Goal: Information Seeking & Learning: Find specific fact

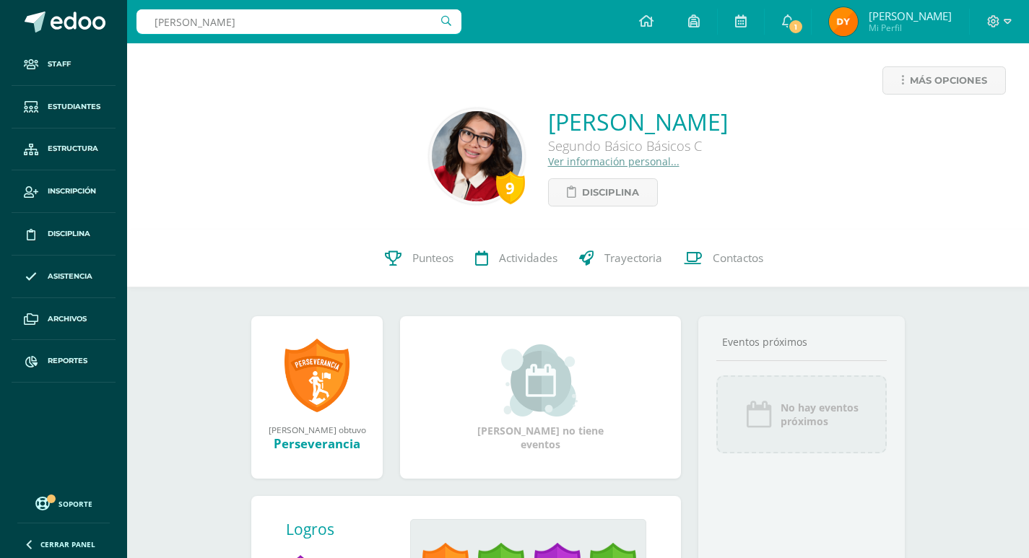
type input "gabriella sofía alvarez lópez"
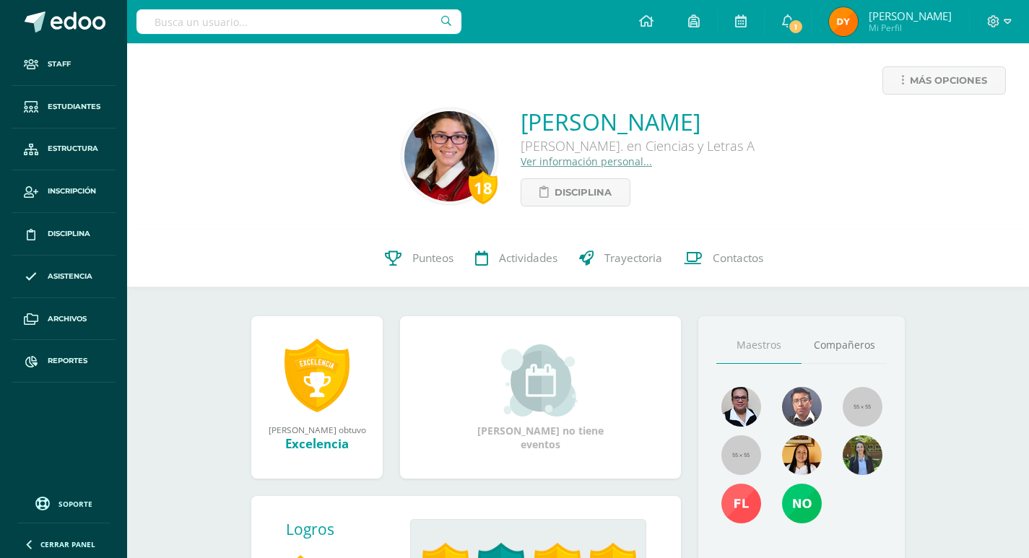
drag, startPoint x: 479, startPoint y: 114, endPoint x: 790, endPoint y: 121, distance: 311.2
click at [790, 121] on div "18 Gabriella Sofía Alvarez López Quinto Bach. en Ciencias y Letras A Ver inform…" at bounding box center [578, 156] width 878 height 100
copy link "Gabriella Sofía Alvarez López"
click at [520, 160] on link "Ver información personal..." at bounding box center [585, 161] width 131 height 14
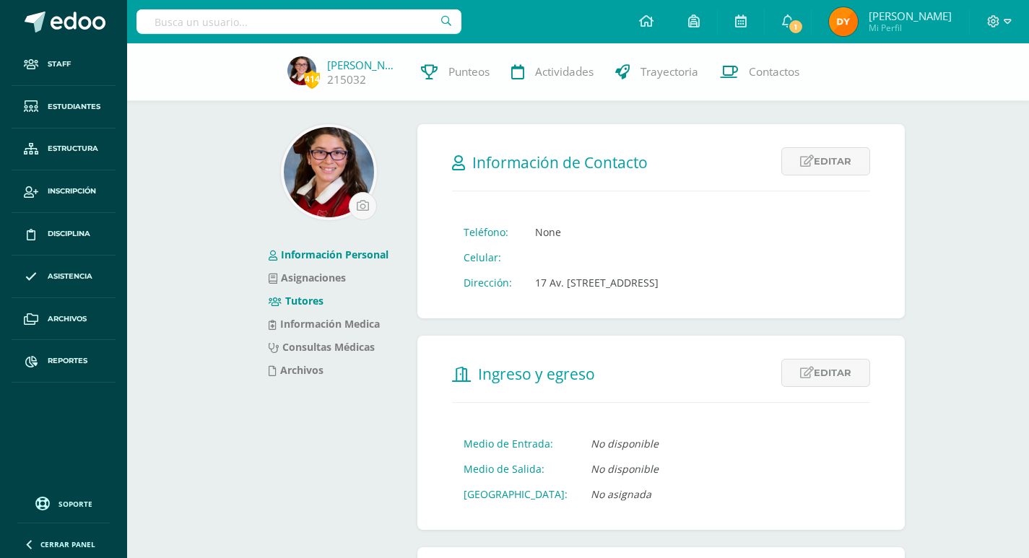
click at [318, 304] on link "Tutores" at bounding box center [296, 301] width 55 height 14
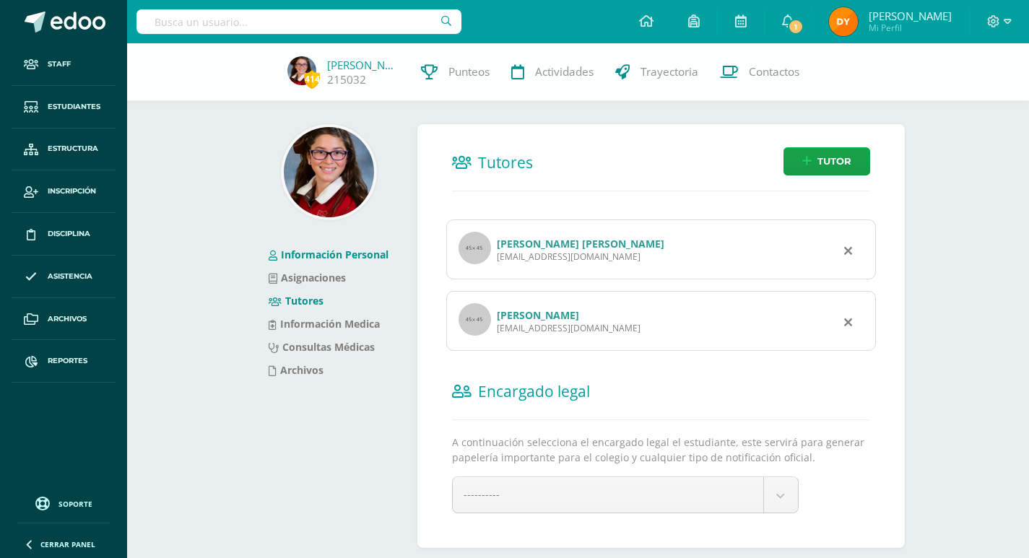
click at [322, 257] on link "Información Personal" at bounding box center [329, 255] width 120 height 14
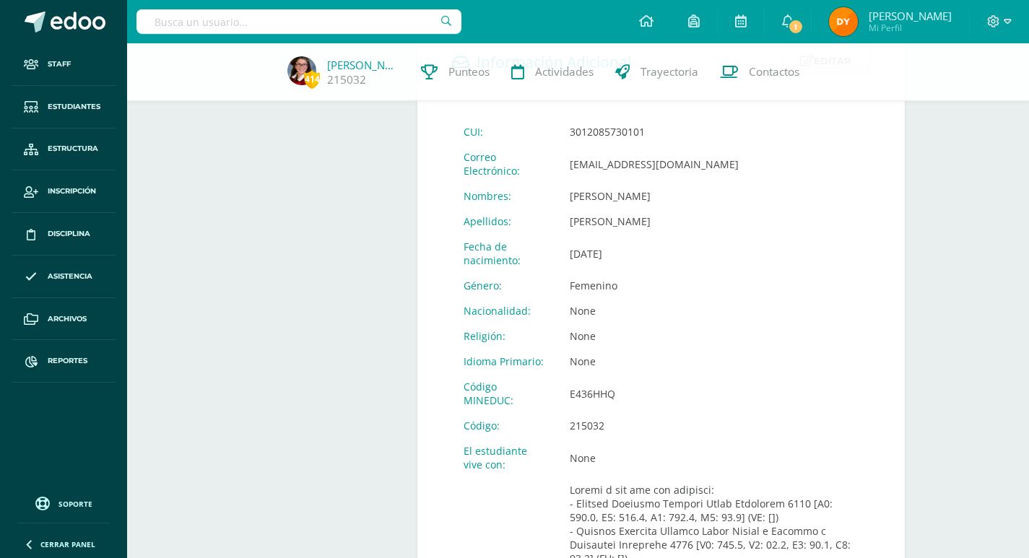
scroll to position [577, 0]
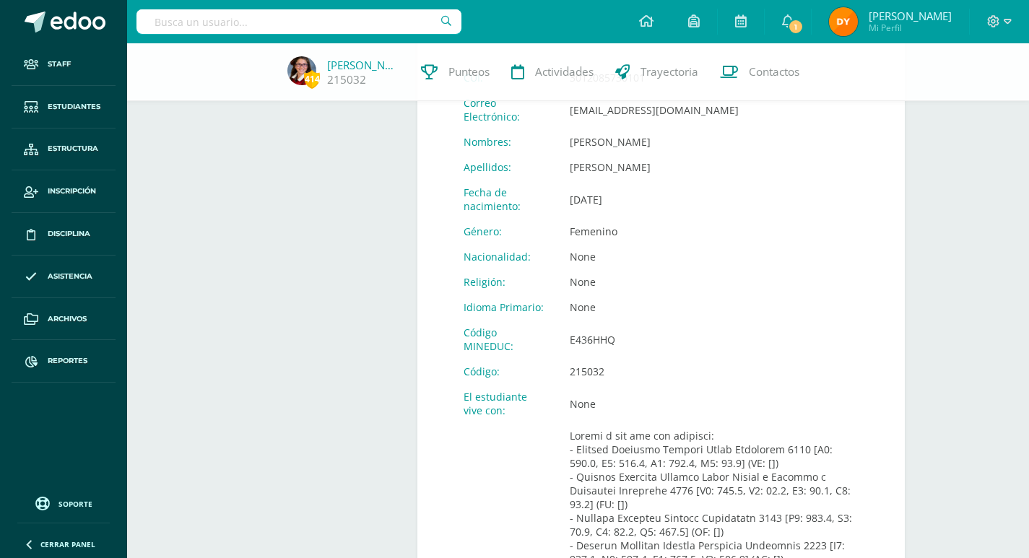
click at [585, 358] on td "E436HHQ" at bounding box center [714, 339] width 312 height 39
copy td "E436HHQ"
click at [339, 61] on link "[PERSON_NAME]" at bounding box center [363, 65] width 72 height 14
